Goal: Transaction & Acquisition: Subscribe to service/newsletter

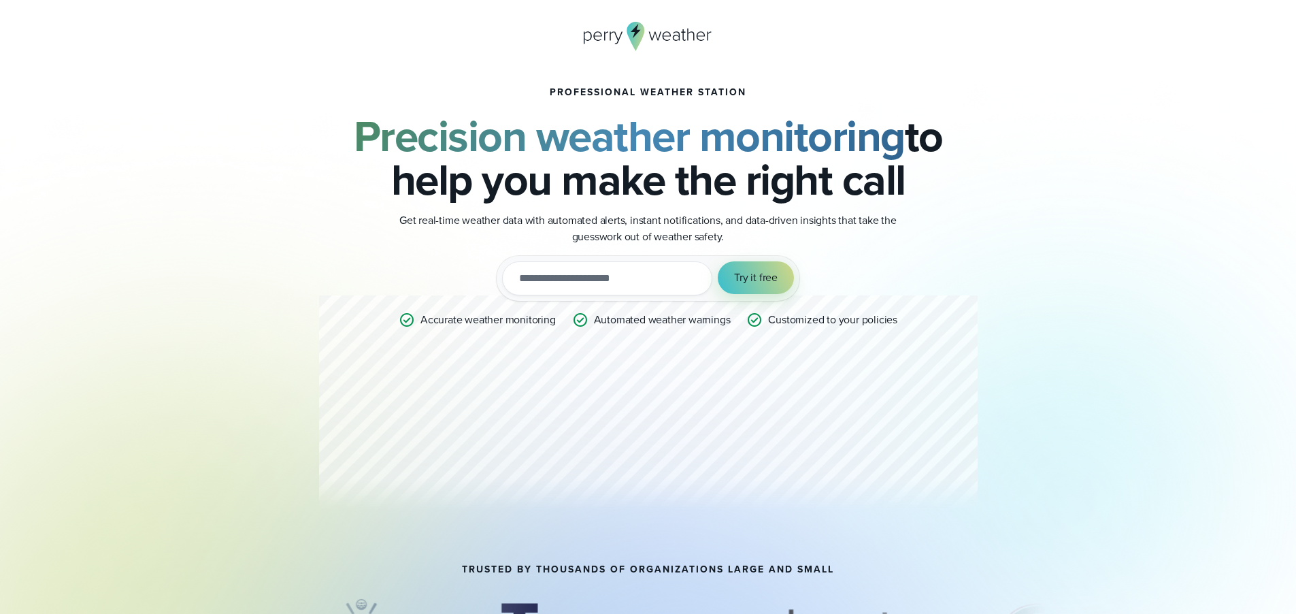
click at [237, 312] on div "Professional Weather Station Precision weather monitoring to help you make the …" at bounding box center [649, 304] width 980 height 521
click at [249, 350] on div "Professional Weather Station Precision weather monitoring to help you make the …" at bounding box center [649, 304] width 980 height 521
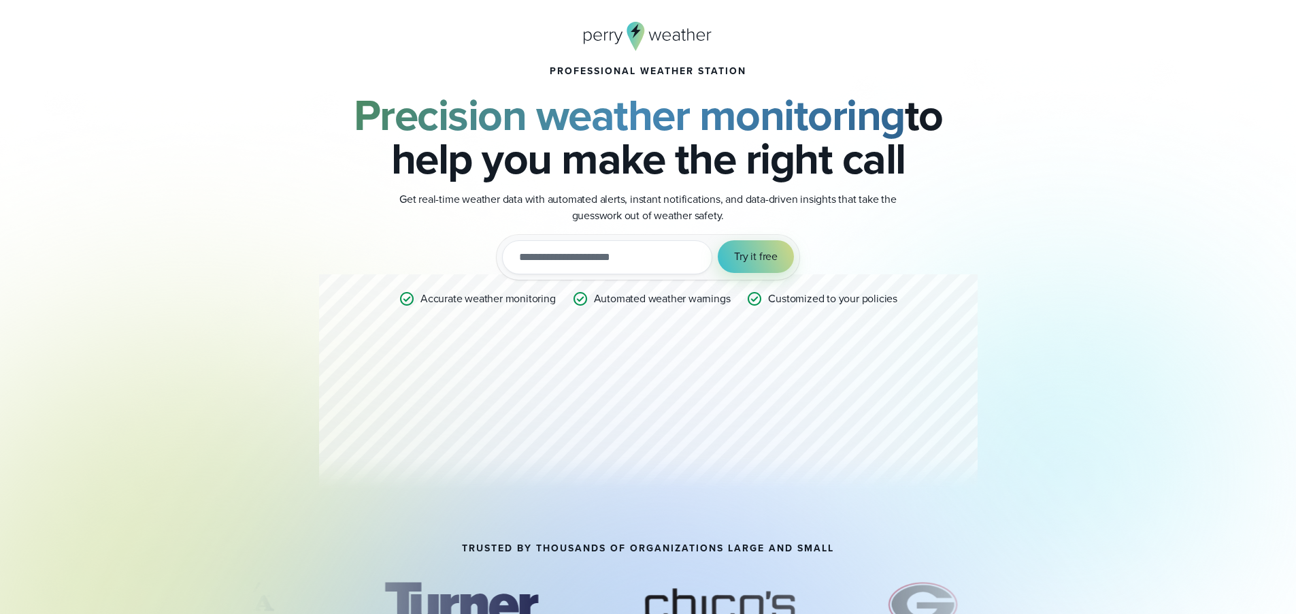
scroll to position [318, 0]
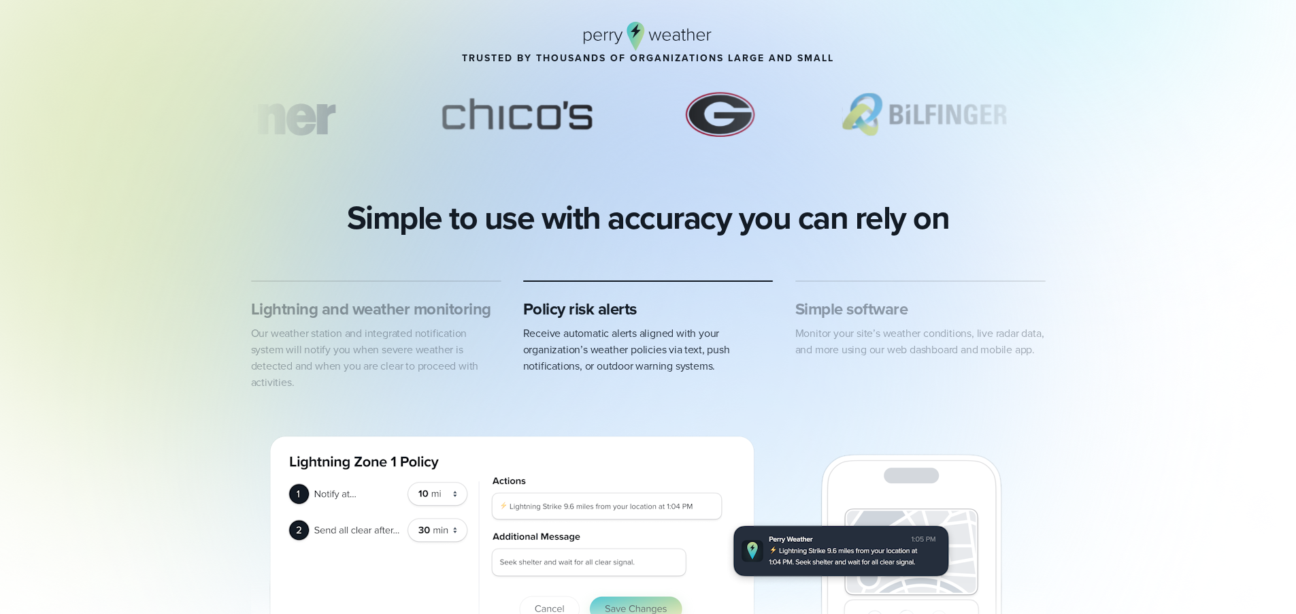
scroll to position [605, 0]
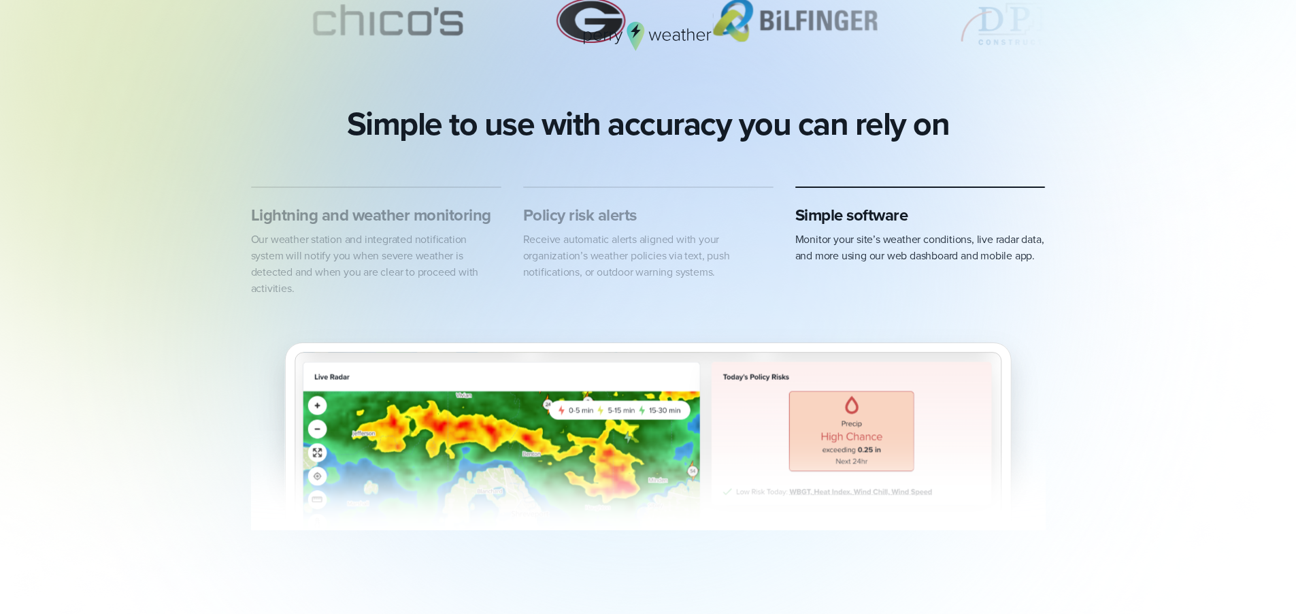
click at [252, 354] on img "3 of 3" at bounding box center [648, 421] width 795 height 217
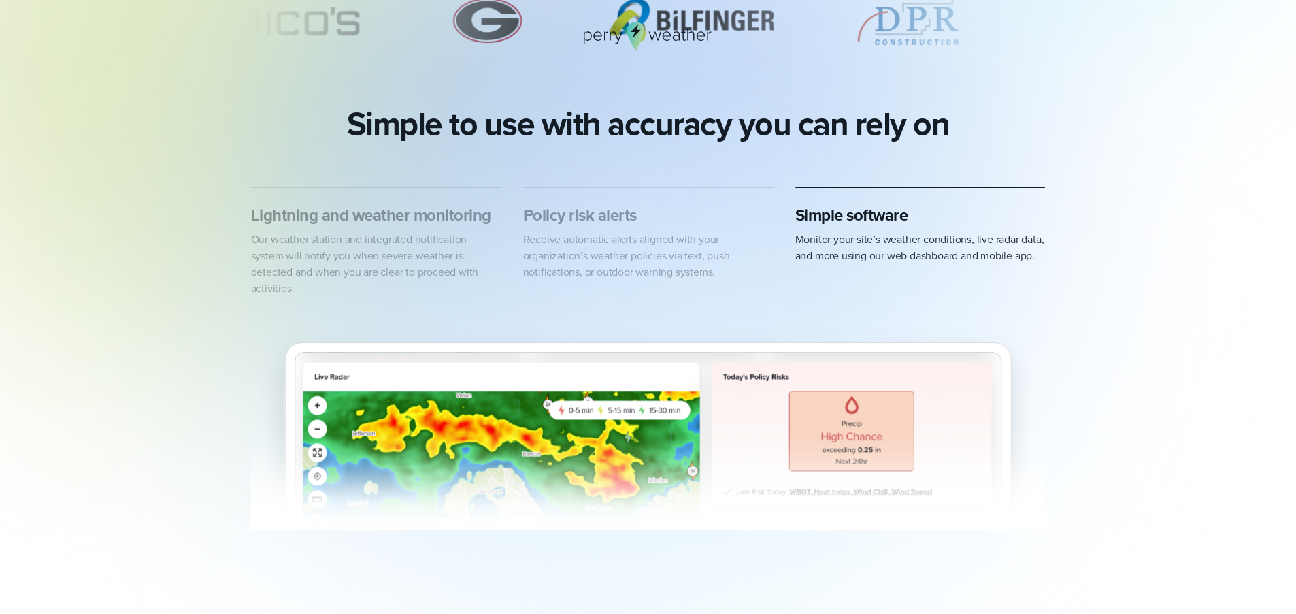
click at [252, 354] on img "3 of 3" at bounding box center [648, 421] width 795 height 217
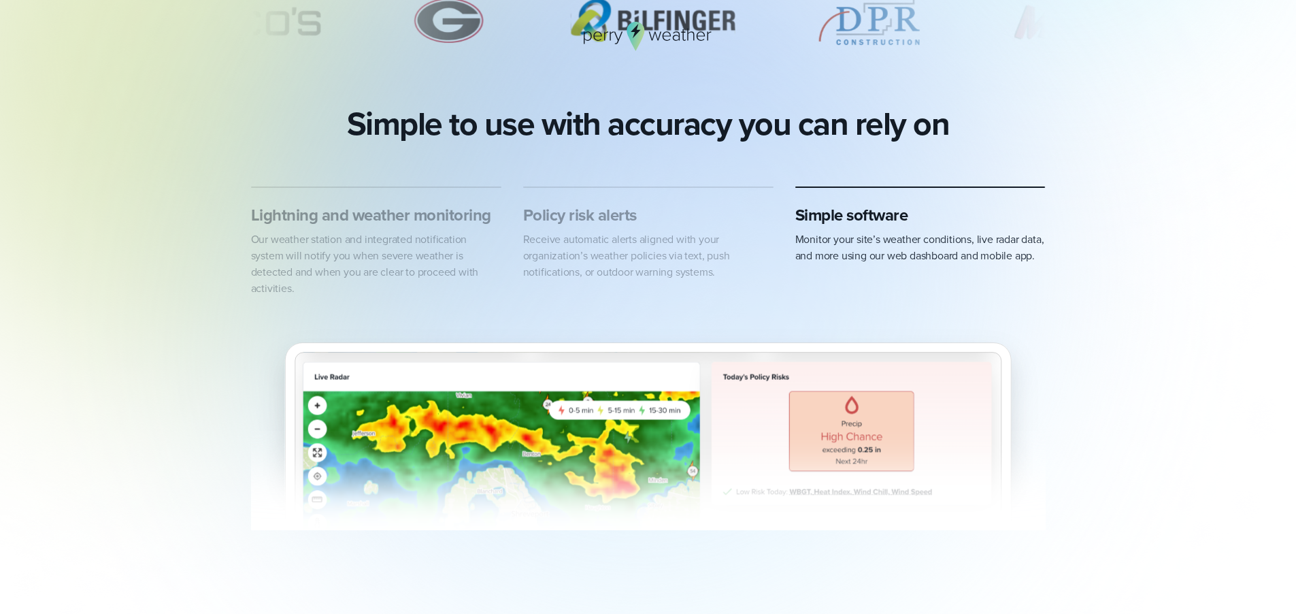
scroll to position [602, 0]
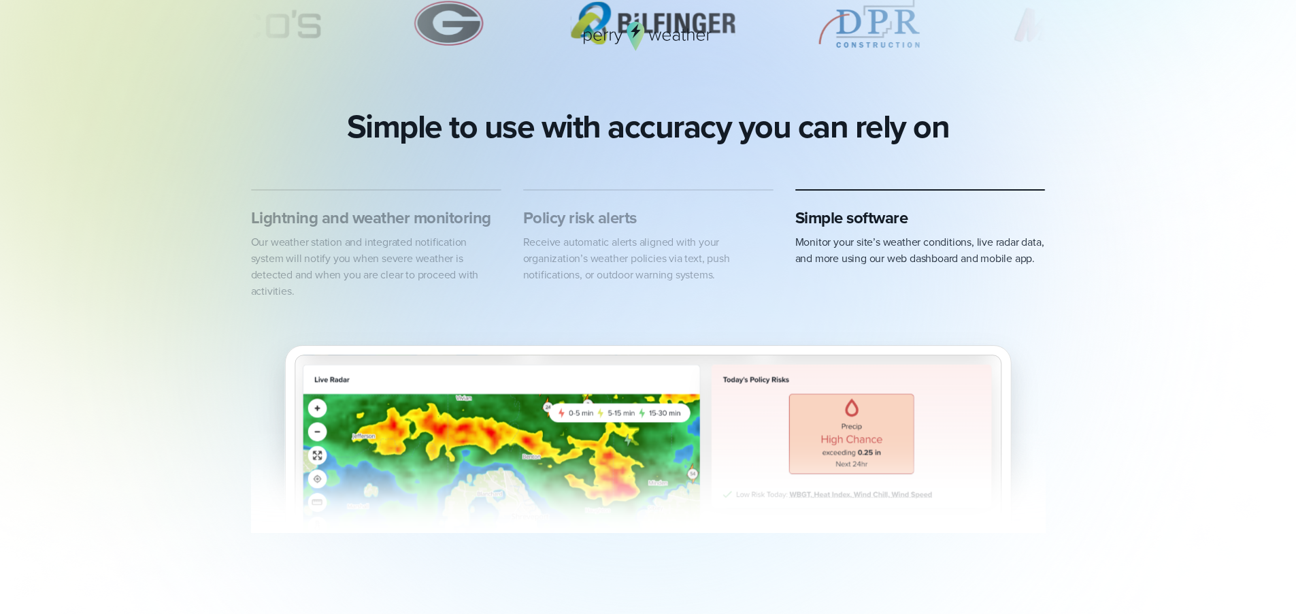
click at [252, 354] on img "3 of 3" at bounding box center [648, 424] width 795 height 217
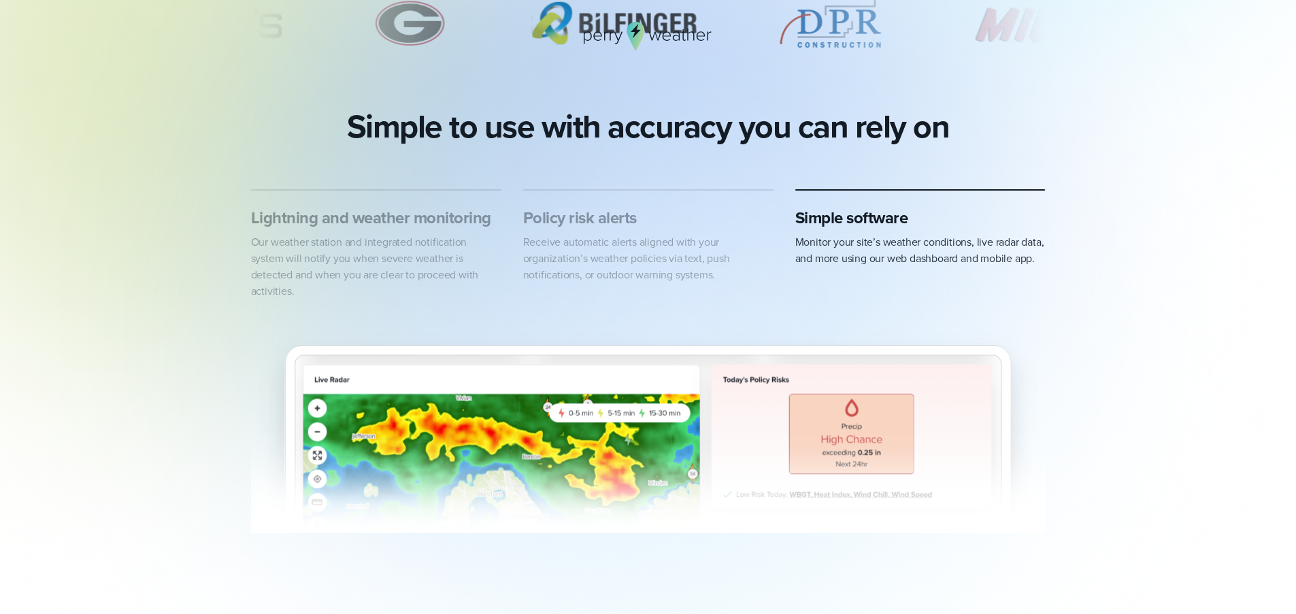
click at [252, 354] on img "3 of 3" at bounding box center [648, 424] width 795 height 217
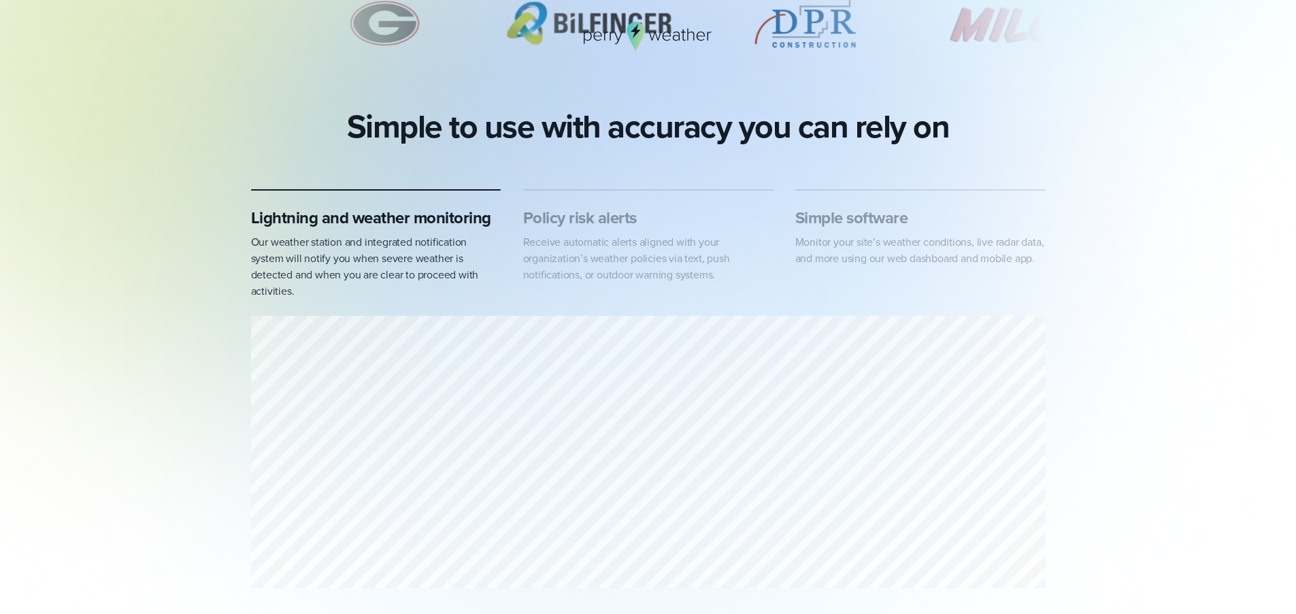
click at [262, 342] on div "1 of 3" at bounding box center [648, 454] width 795 height 277
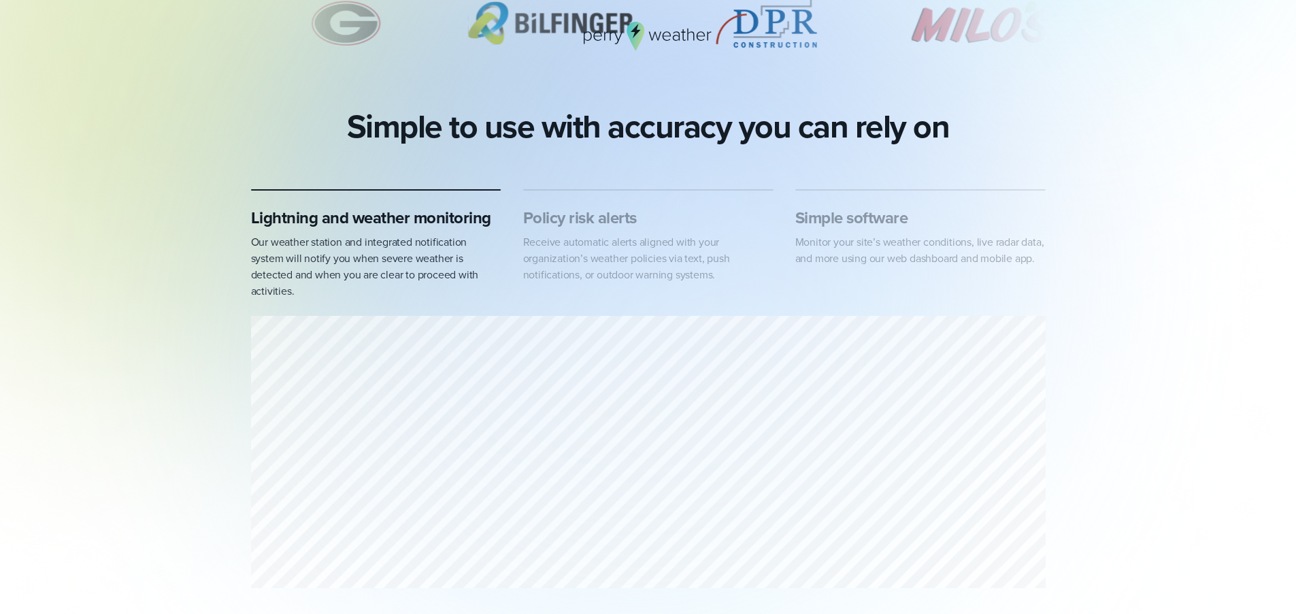
click at [263, 340] on div "1 of 3" at bounding box center [648, 454] width 795 height 277
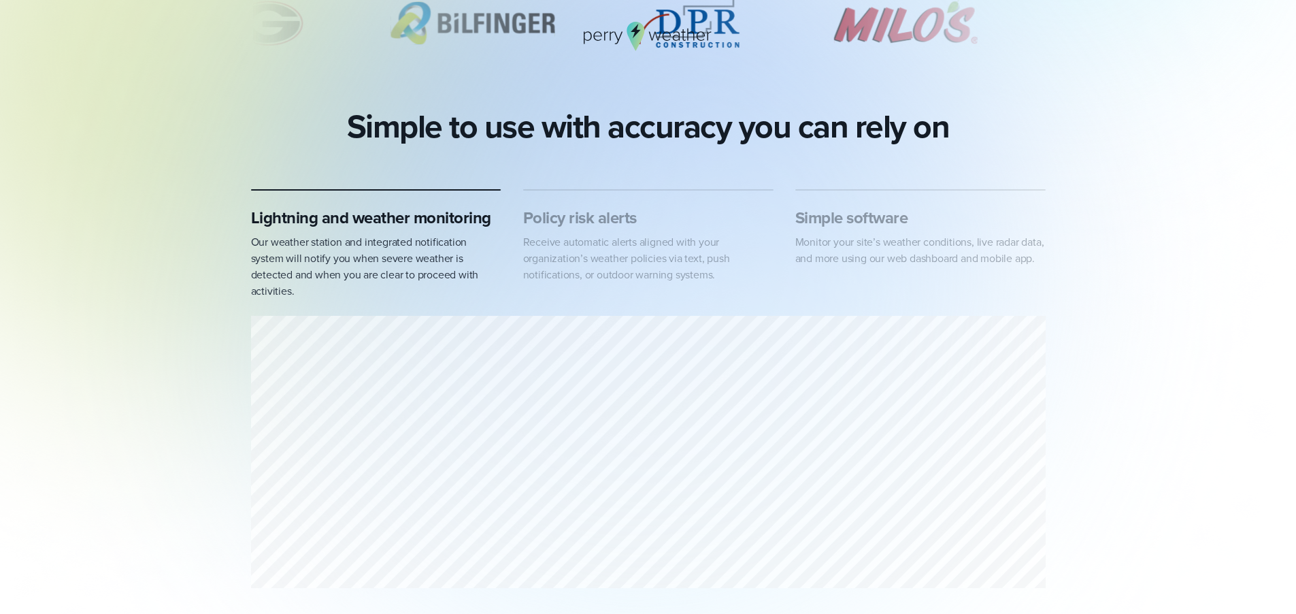
click at [263, 340] on div "1 of 3" at bounding box center [648, 454] width 795 height 277
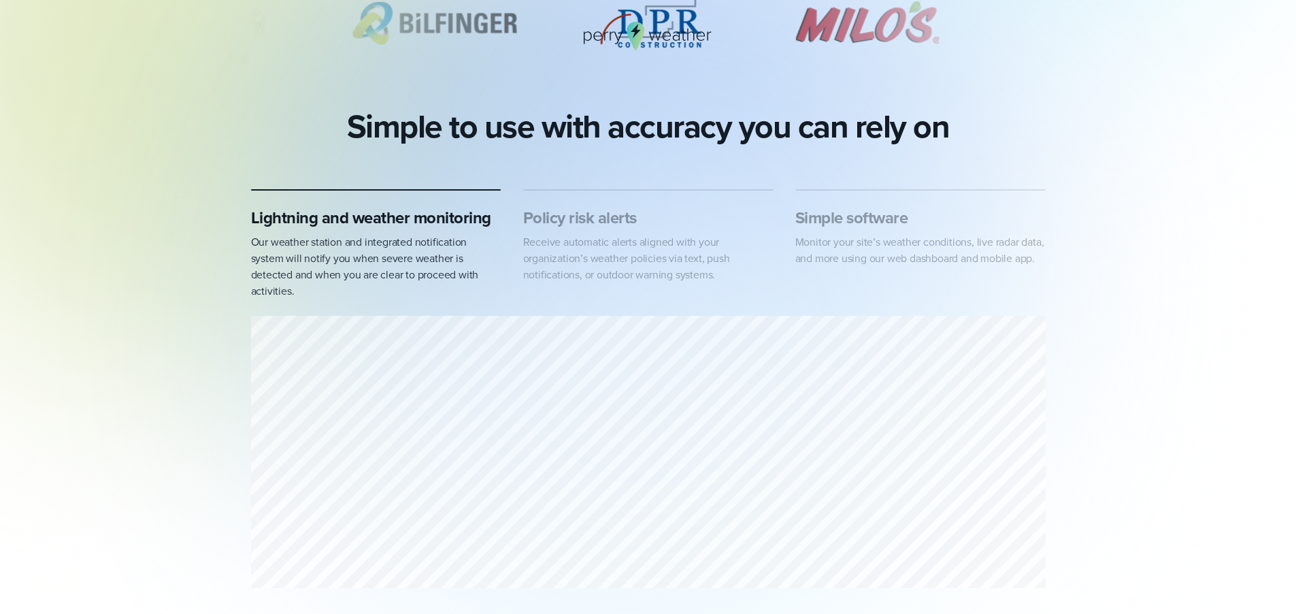
click at [264, 341] on div "1 of 3" at bounding box center [648, 454] width 795 height 277
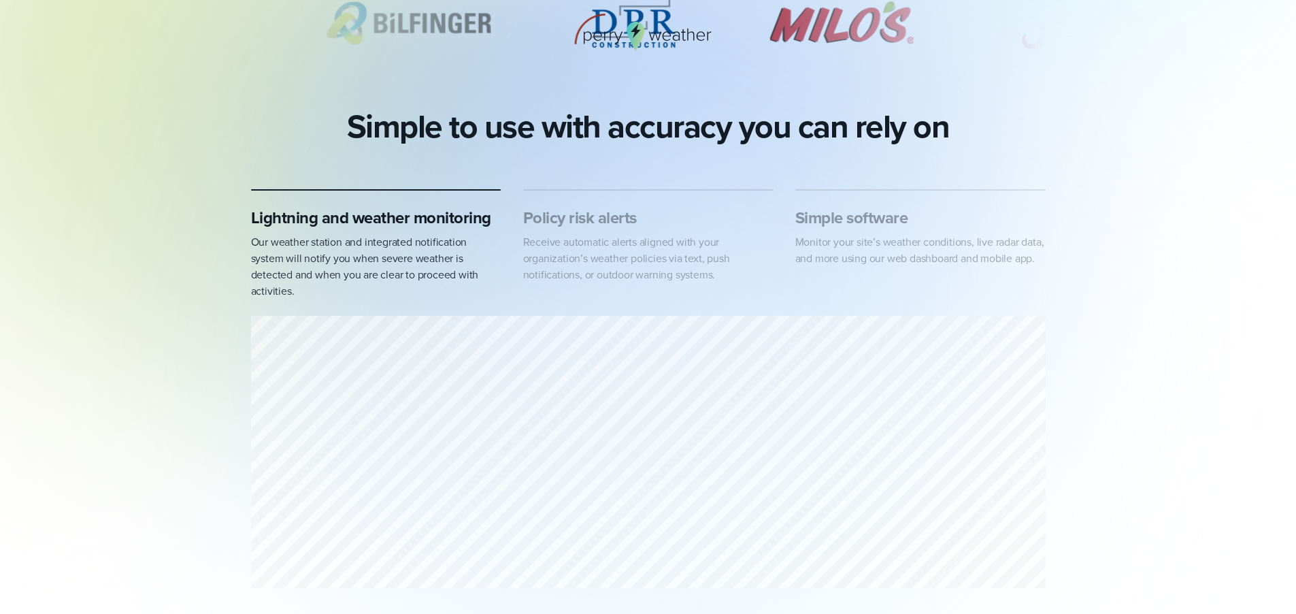
click at [265, 341] on div "1 of 3" at bounding box center [648, 454] width 795 height 277
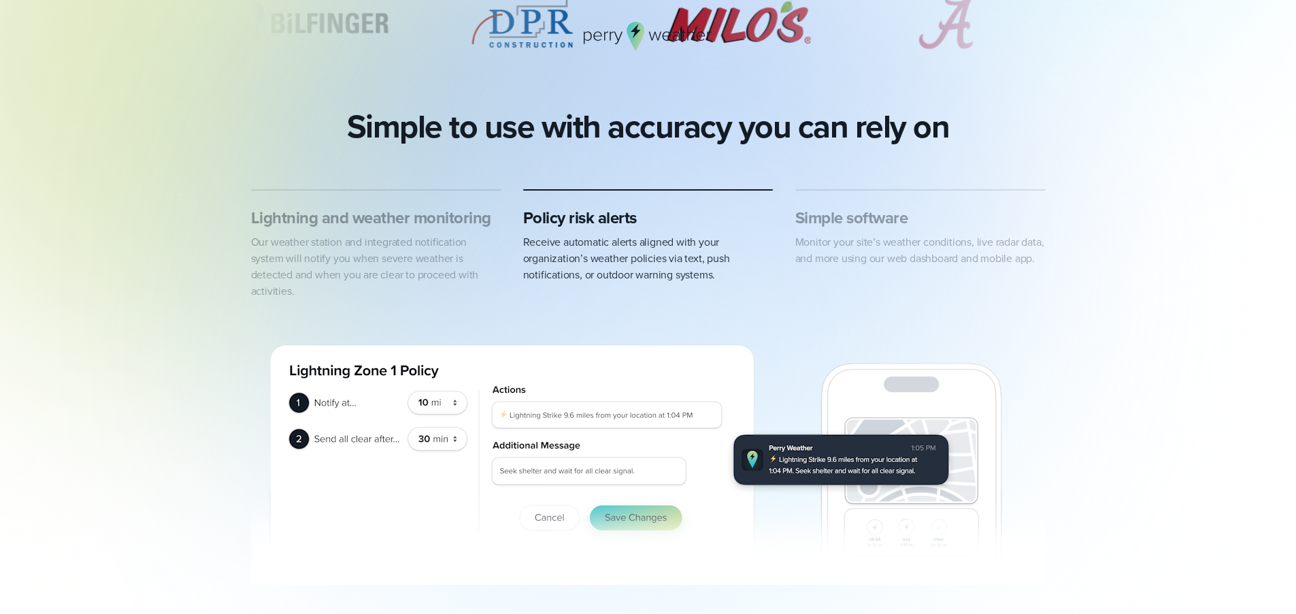
scroll to position [605, 0]
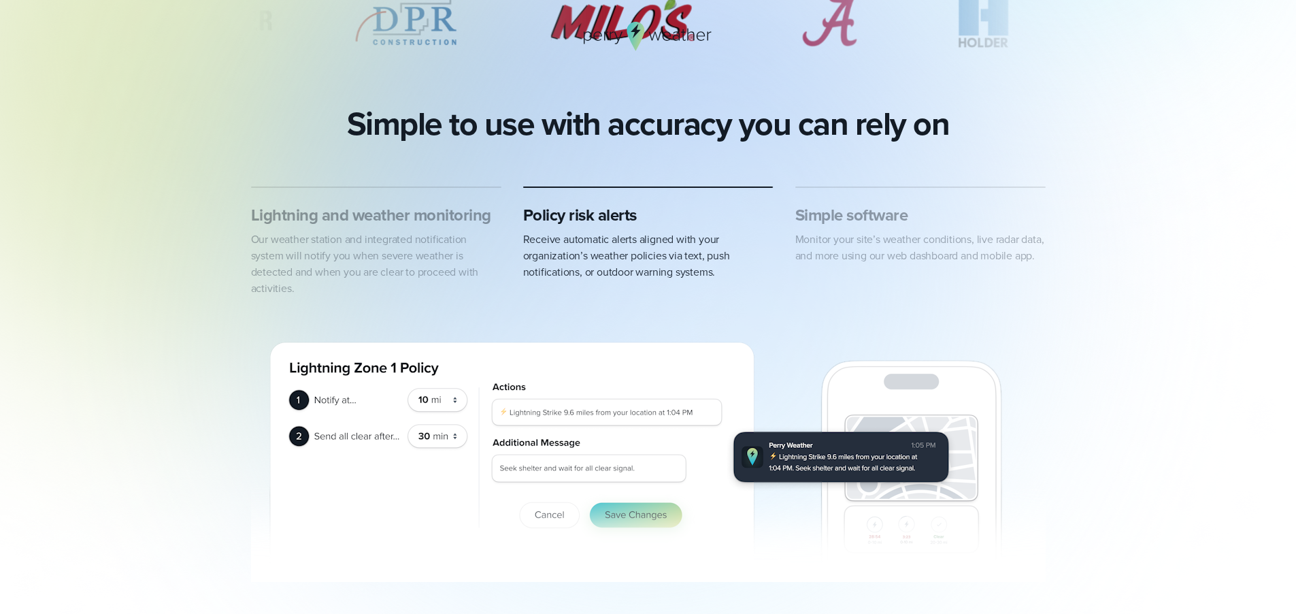
click at [265, 341] on img "2 of 3" at bounding box center [648, 447] width 795 height 269
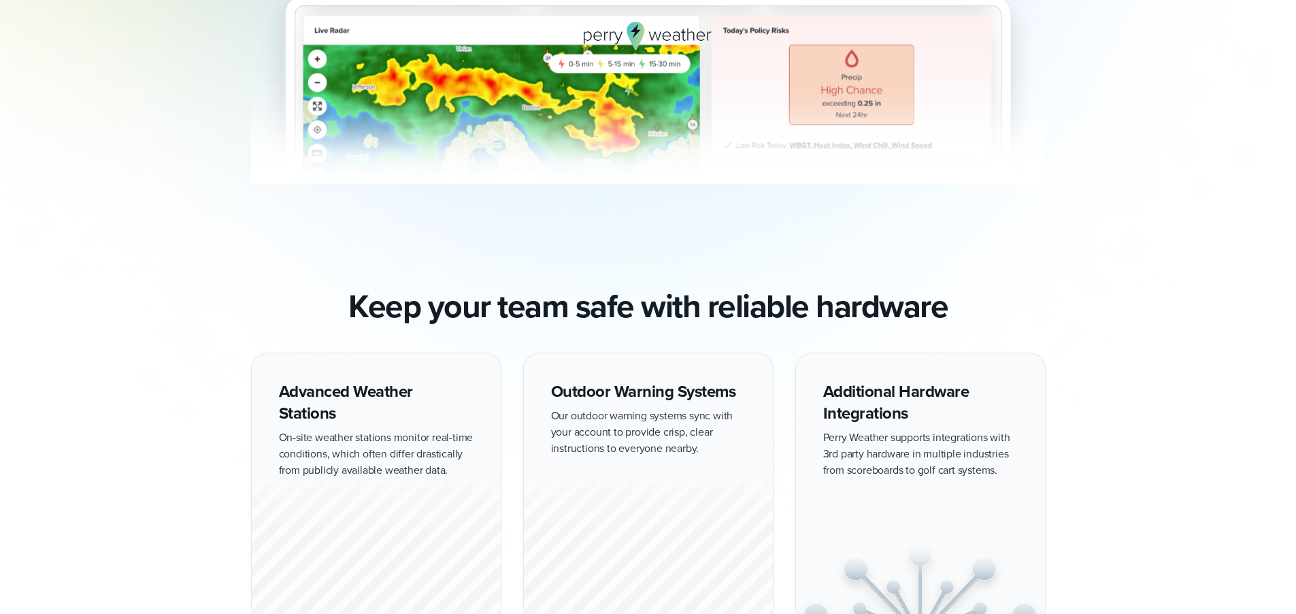
scroll to position [976, 0]
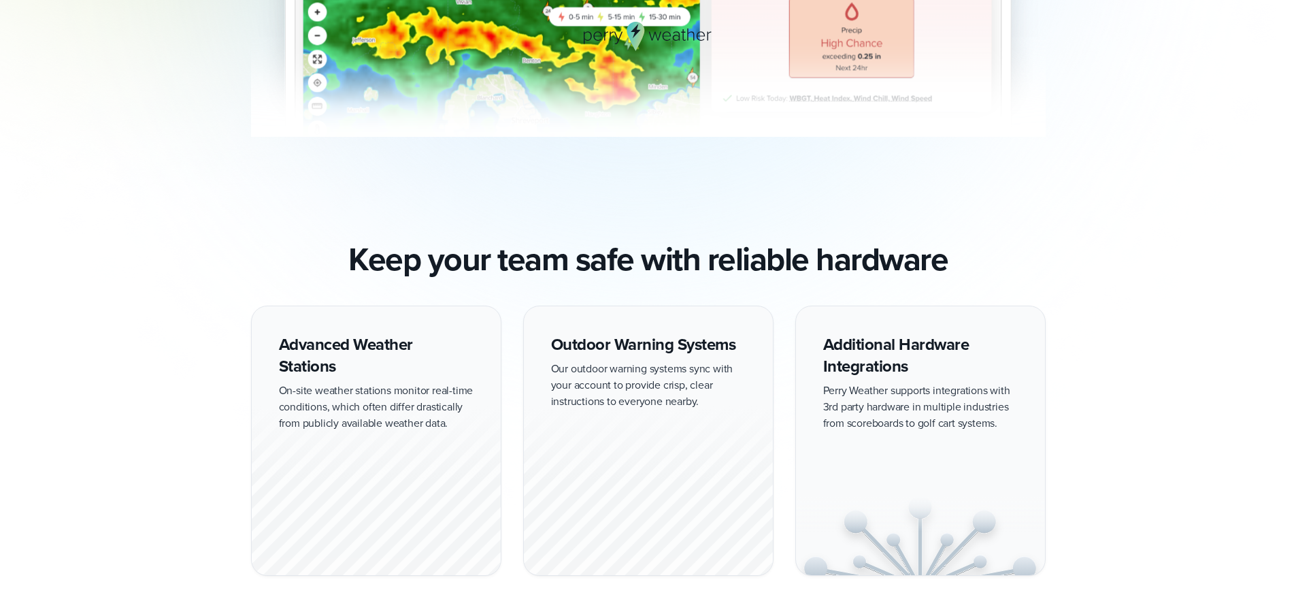
click at [268, 357] on div "Advanced Weather Stations On-site weather stations monitor real-time conditions…" at bounding box center [376, 440] width 250 height 270
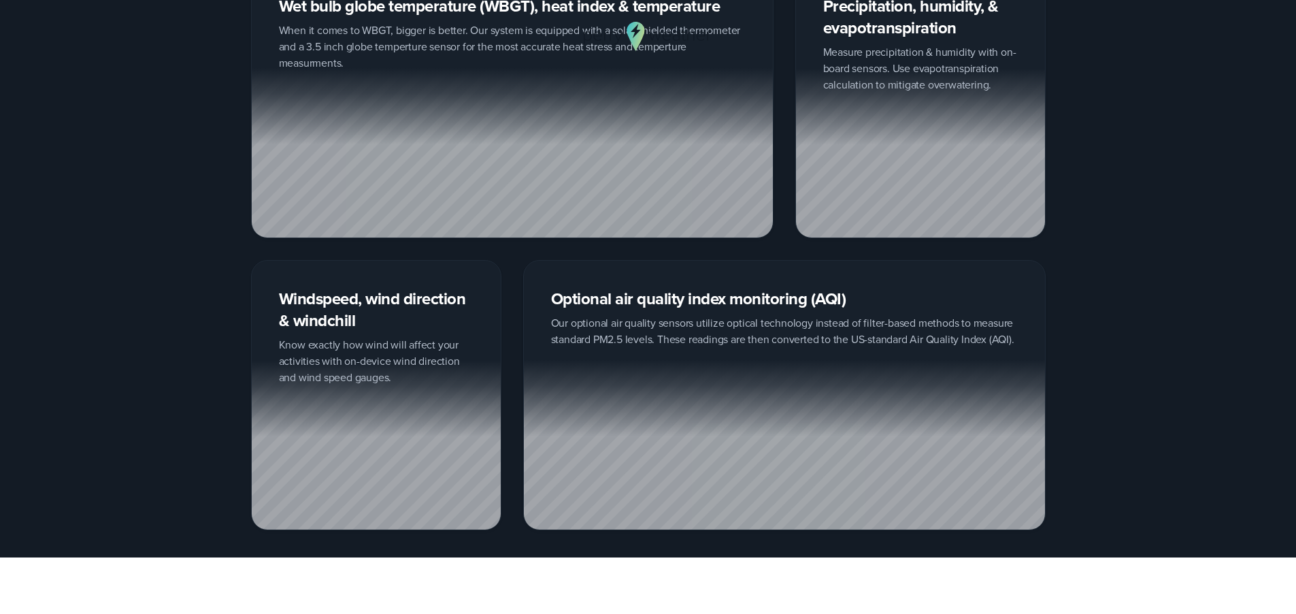
scroll to position [1703, 0]
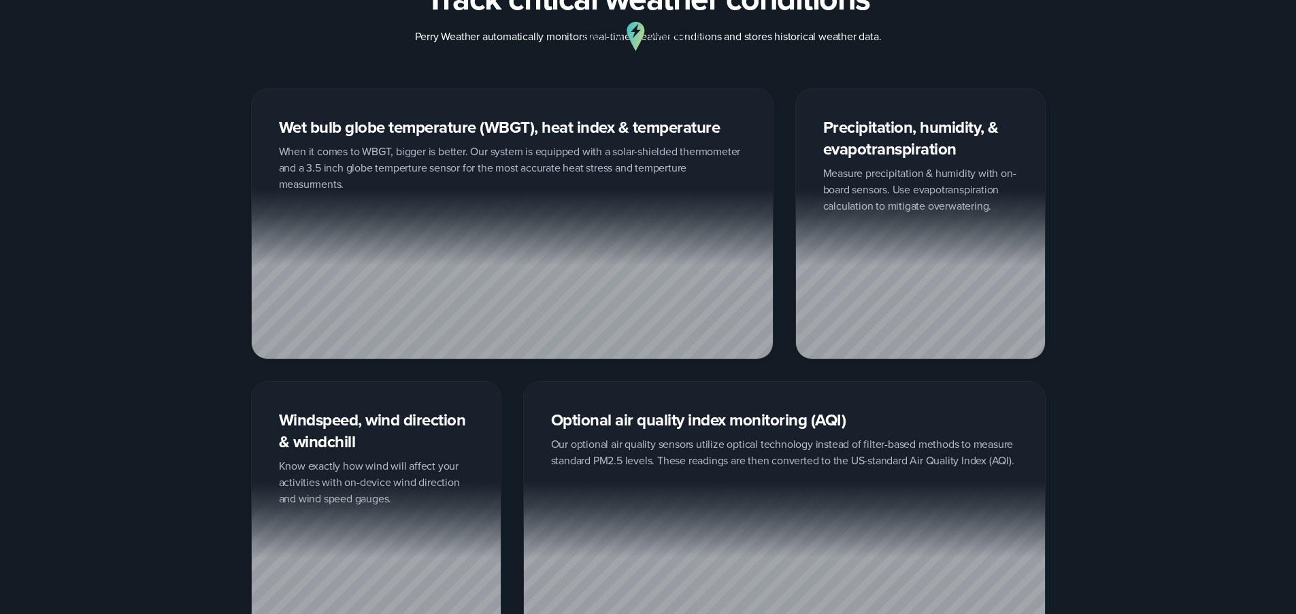
click at [206, 356] on div "Wet bulb globe temperature (WBGT), heat index & temperature When it comes to WB…" at bounding box center [649, 369] width 980 height 563
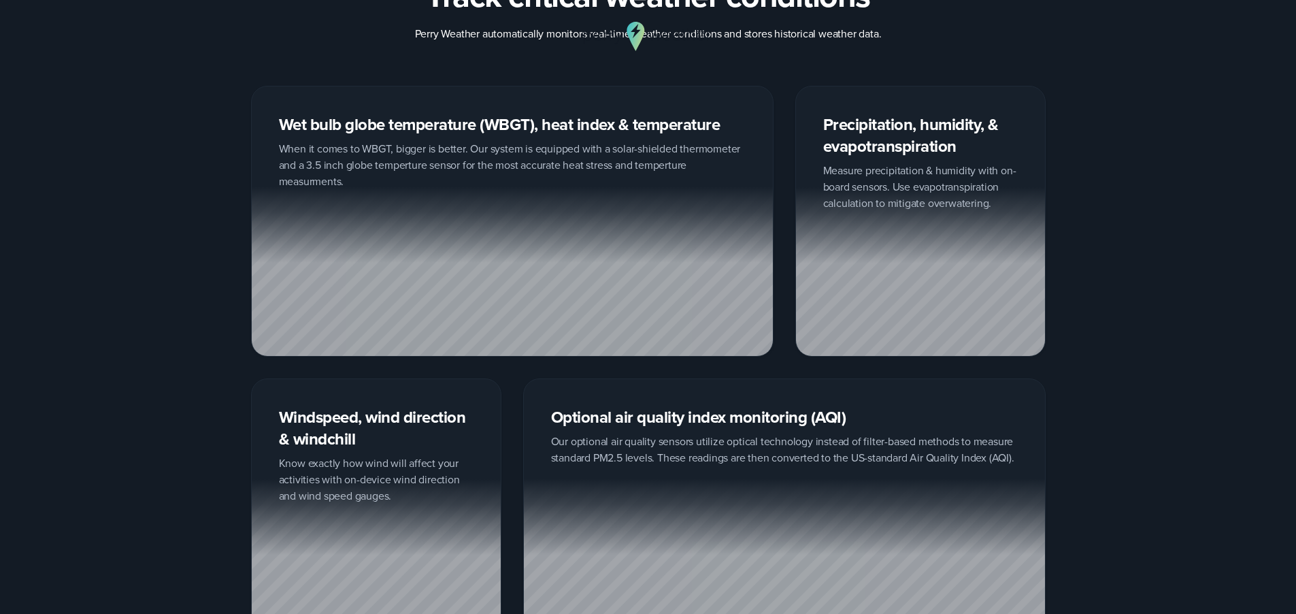
click at [206, 356] on div "Wet bulb globe temperature (WBGT), heat index & temperature When it comes to WB…" at bounding box center [649, 367] width 980 height 563
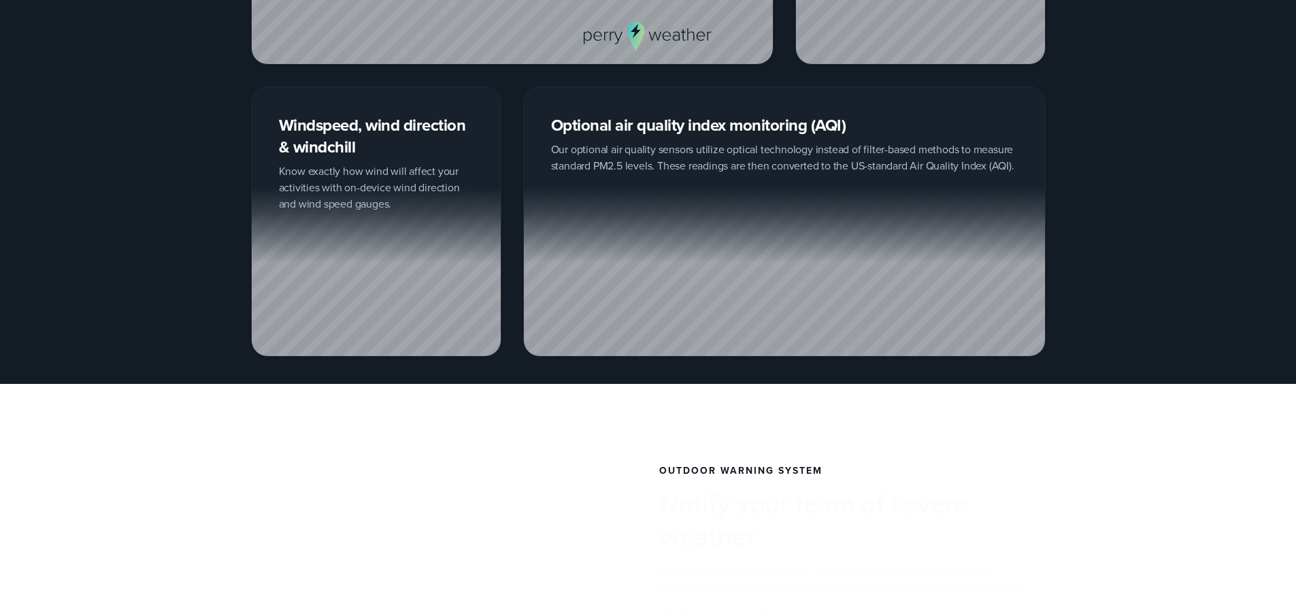
click at [206, 356] on div "Professional Weather Station Precision weather monitoring to help you make the …" at bounding box center [648, 201] width 1296 height 4399
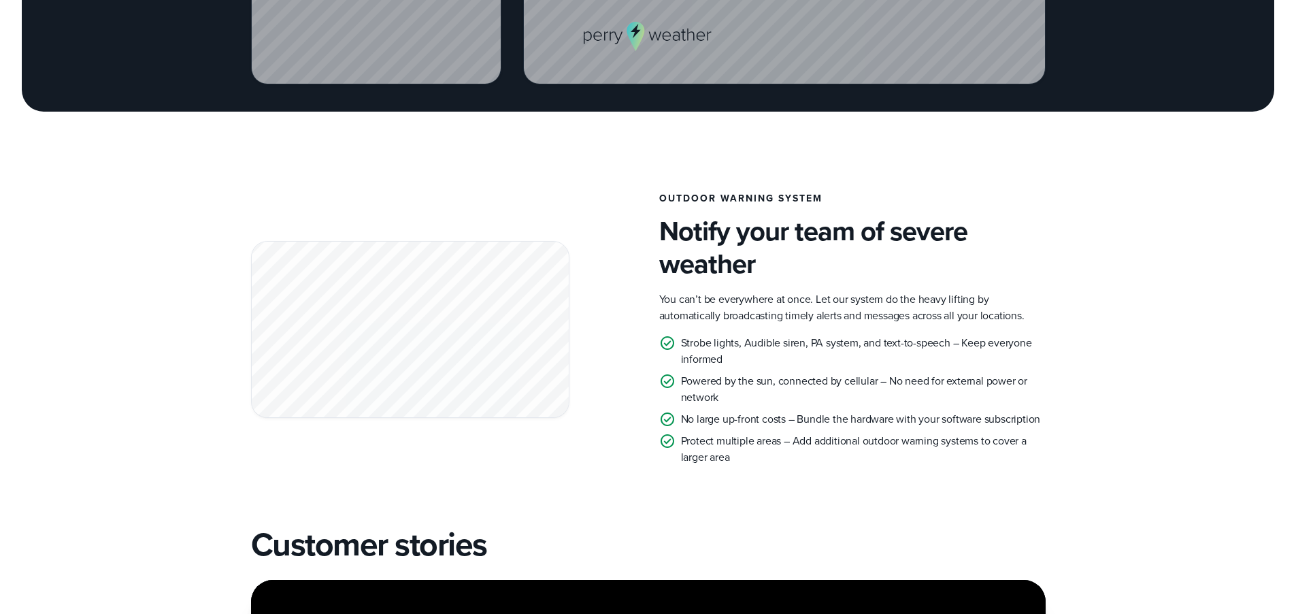
click at [210, 357] on div "Outdoor Warning System Notify your team of severe weather You can’t be everywhe…" at bounding box center [649, 329] width 980 height 272
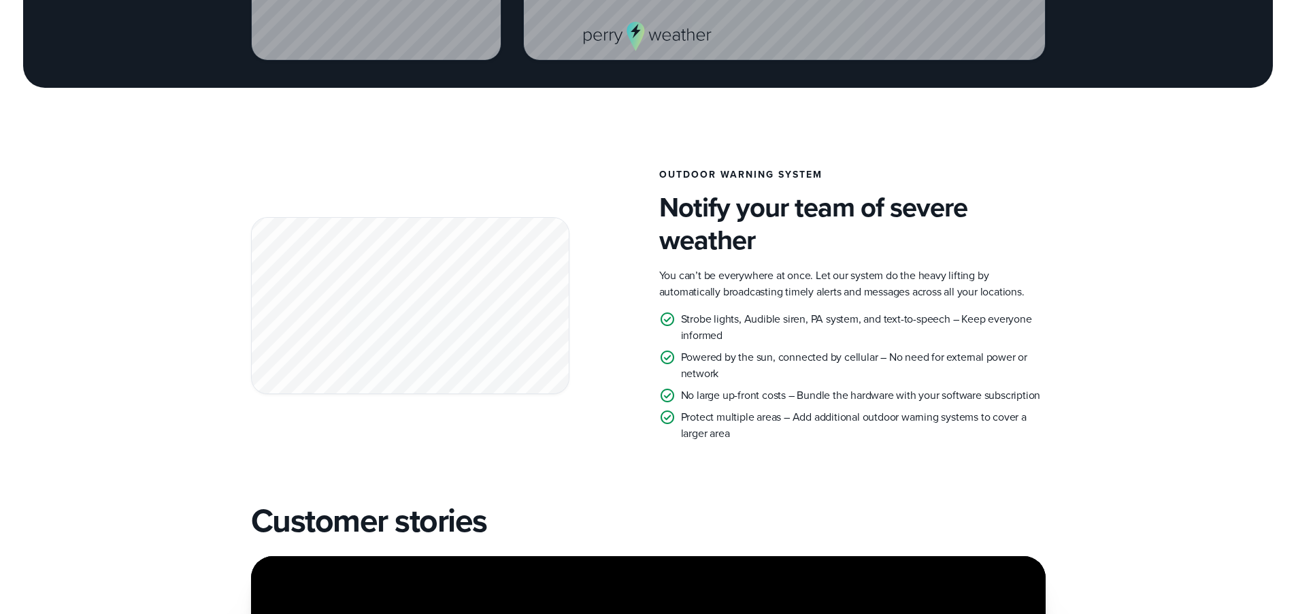
click at [210, 357] on div "Outdoor Warning System Notify your team of severe weather You can’t be everywhe…" at bounding box center [649, 305] width 980 height 272
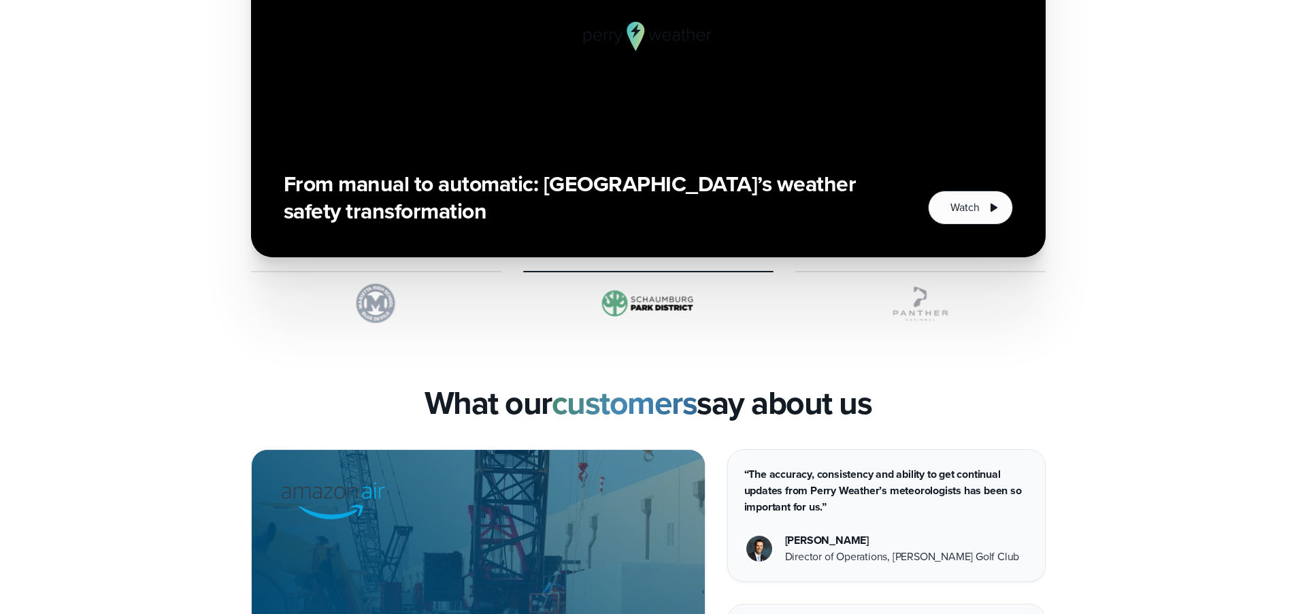
scroll to position [3041, 0]
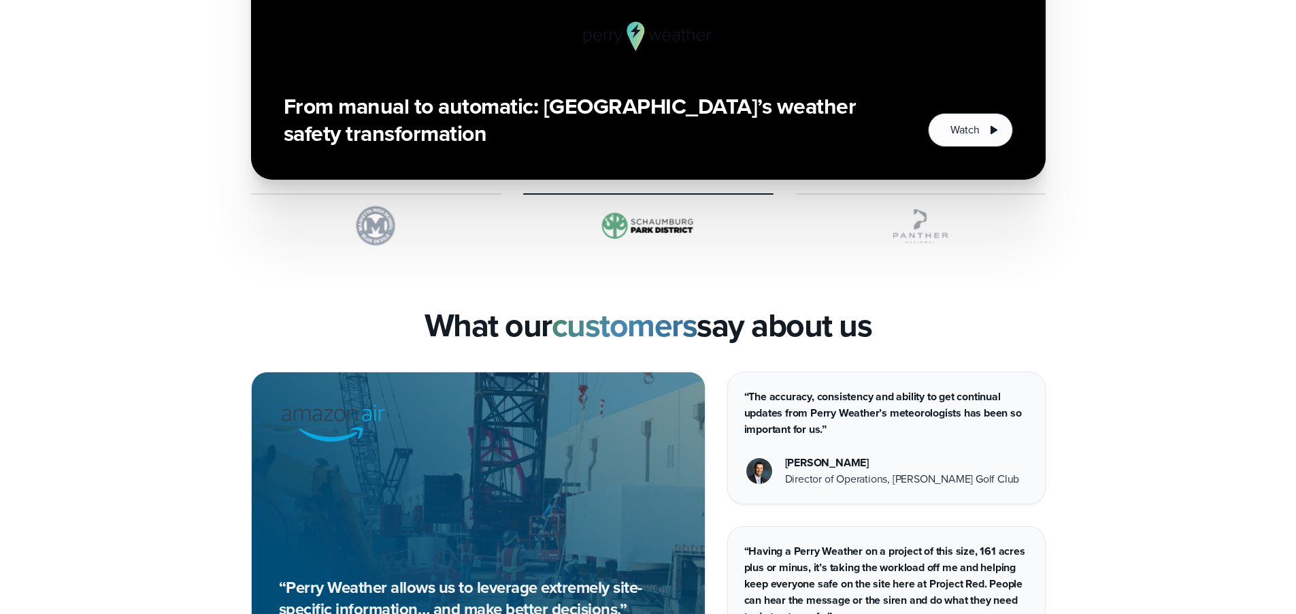
scroll to position [3218, 0]
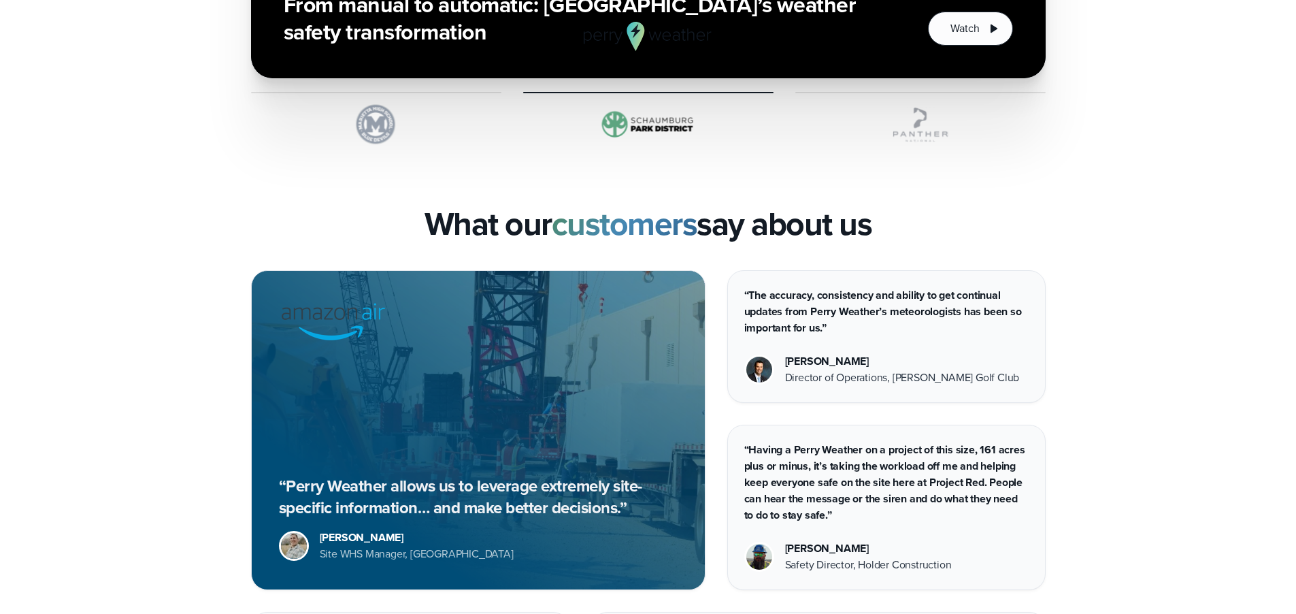
click at [212, 358] on div "“Perry Weather allows us to leverage extremely site-specific information… and m…" at bounding box center [649, 496] width 980 height 452
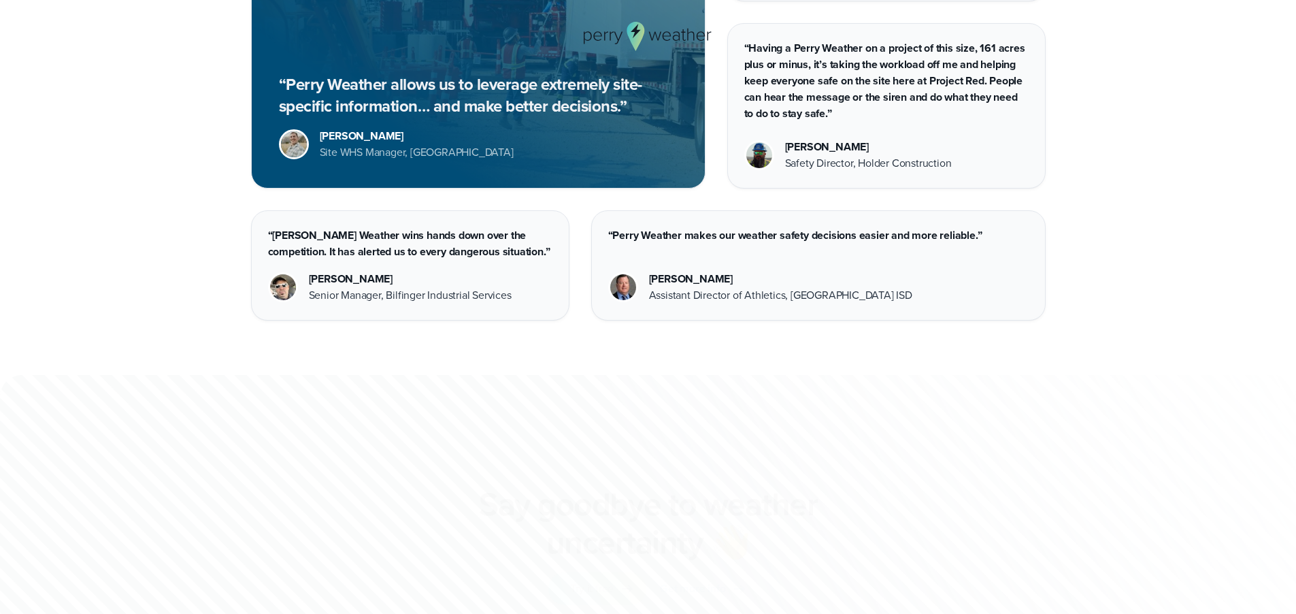
click at [214, 320] on div "“Perry Weather allows us to leverage extremely site-specific information… and m…" at bounding box center [649, 95] width 980 height 452
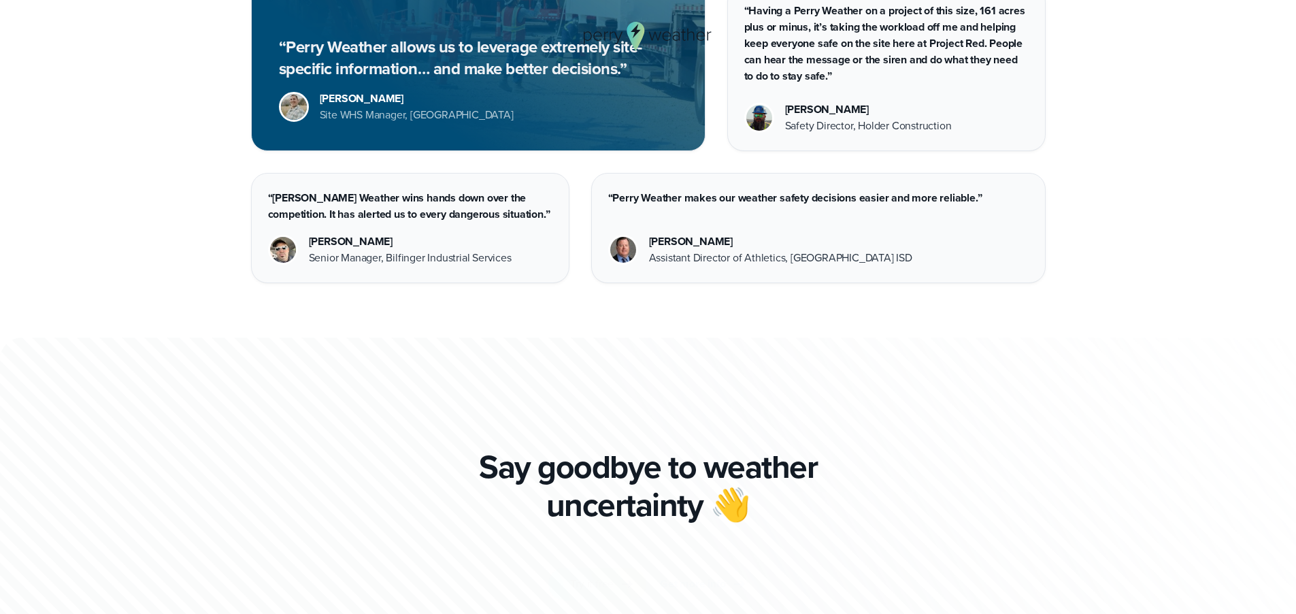
scroll to position [3785, 0]
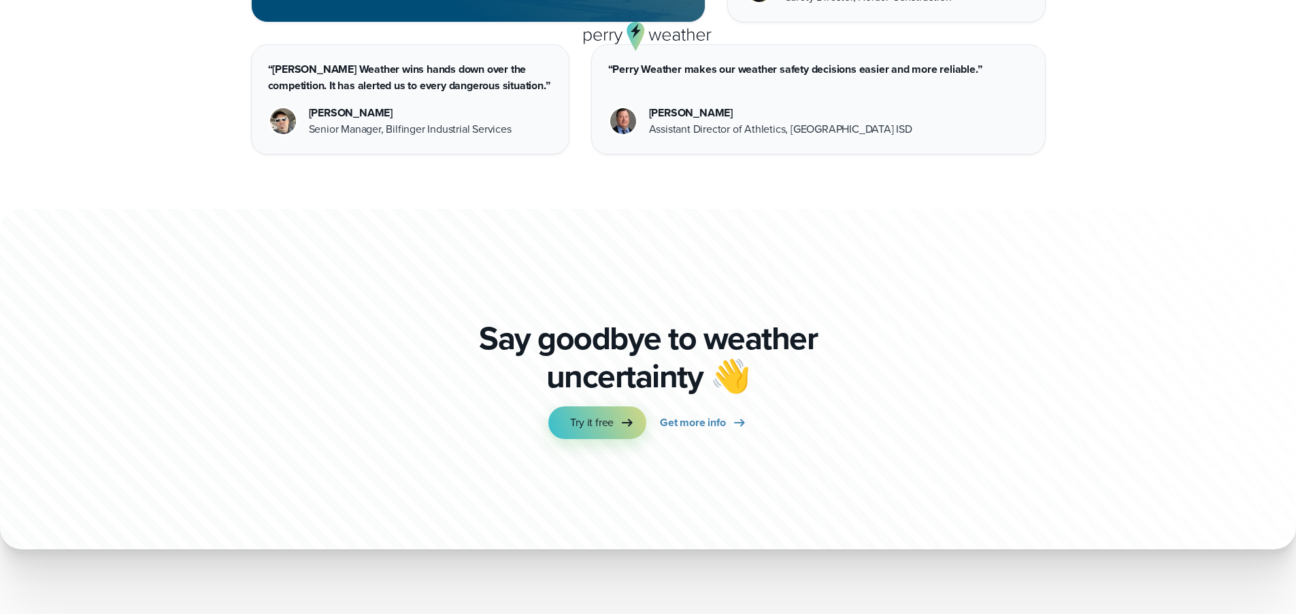
click at [216, 345] on div at bounding box center [777, 177] width 1555 height 778
click at [575, 427] on span "Try it free" at bounding box center [592, 422] width 44 height 16
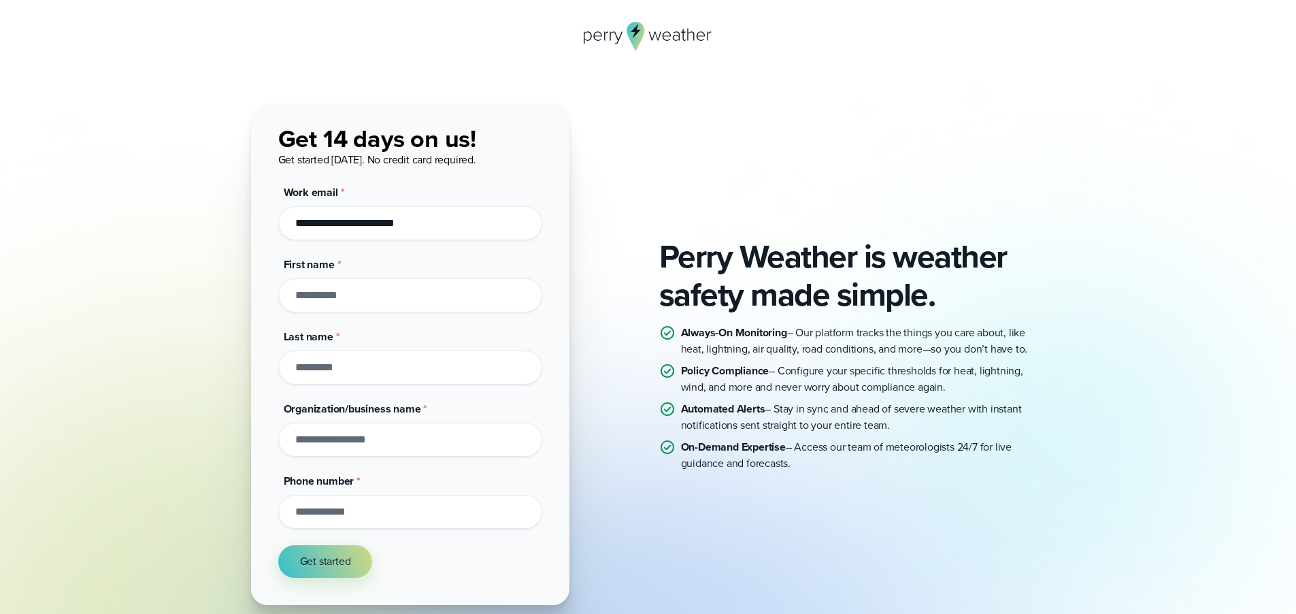
type input "**********"
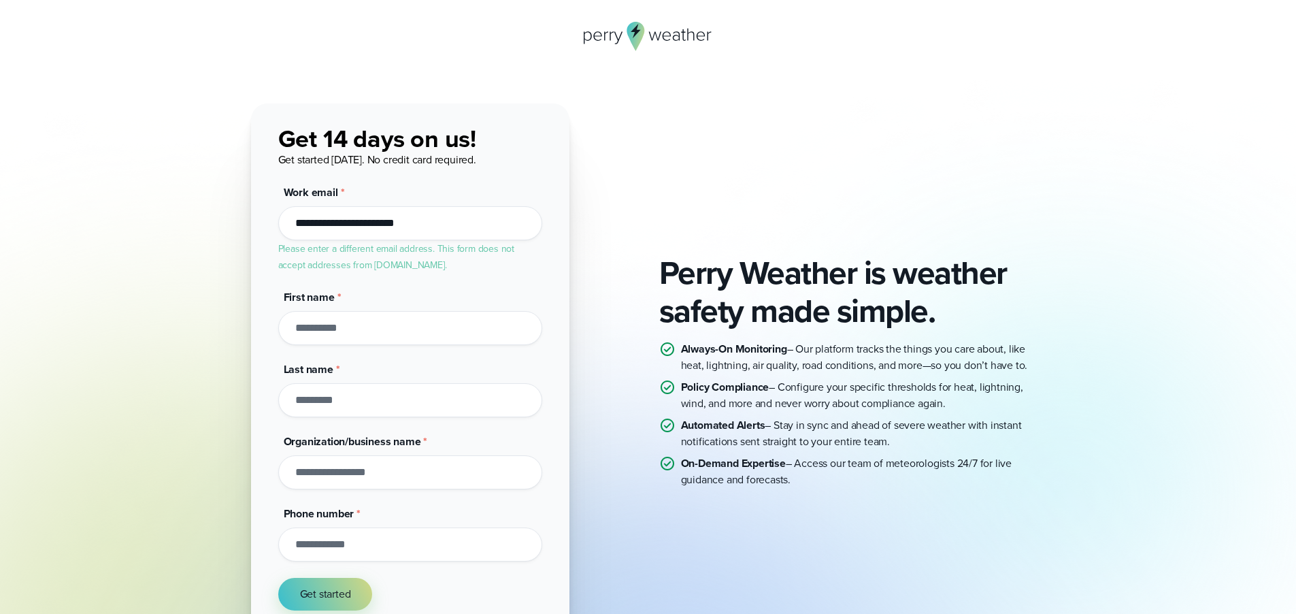
type input "*"
